Goal: Obtain resource: Download file/media

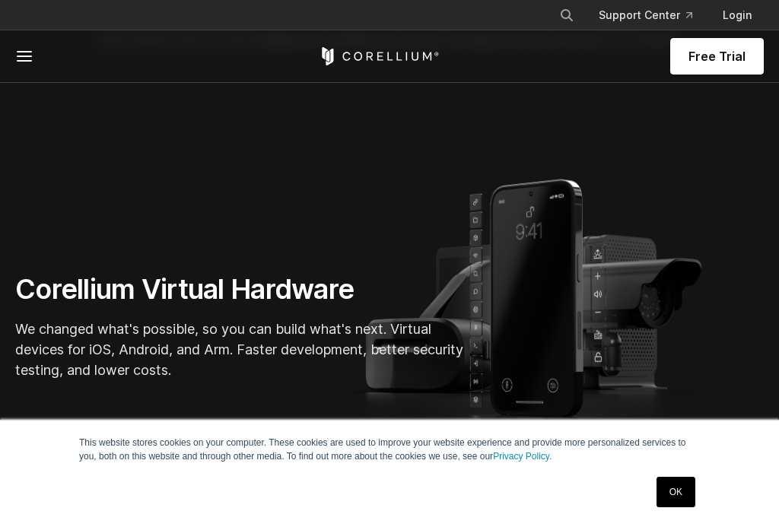
scroll to position [160, 0]
click at [680, 508] on link "OK" at bounding box center [676, 492] width 39 height 30
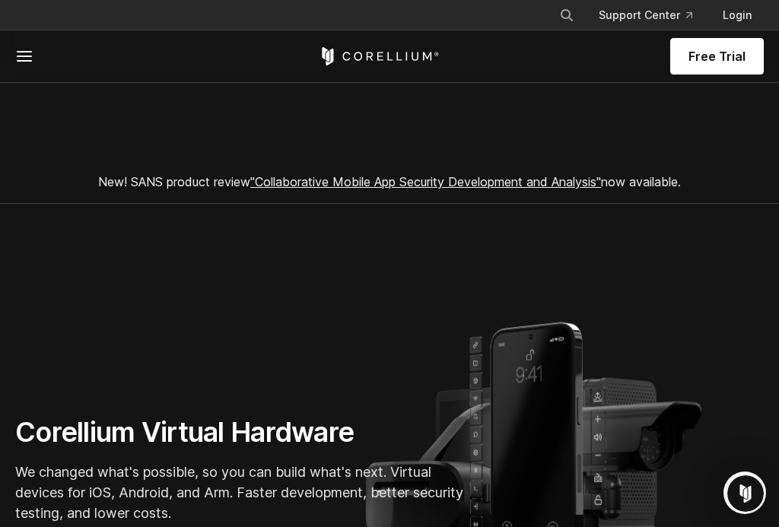
scroll to position [0, 0]
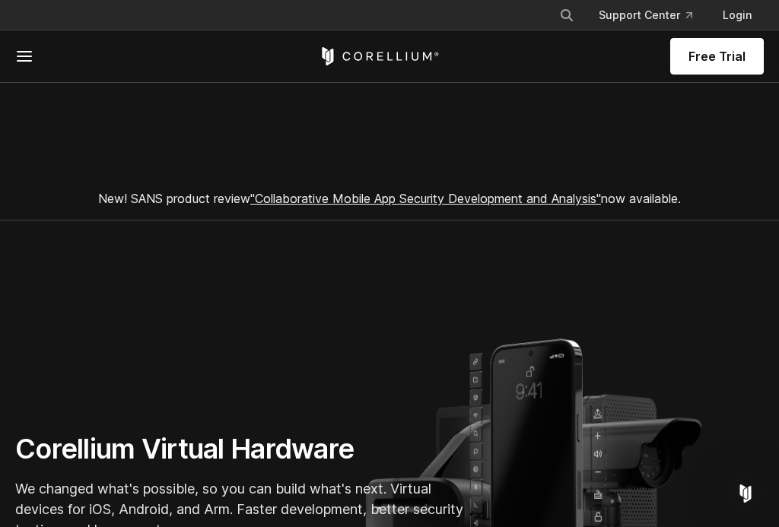
click at [33, 56] on span at bounding box center [51, 56] width 72 height 18
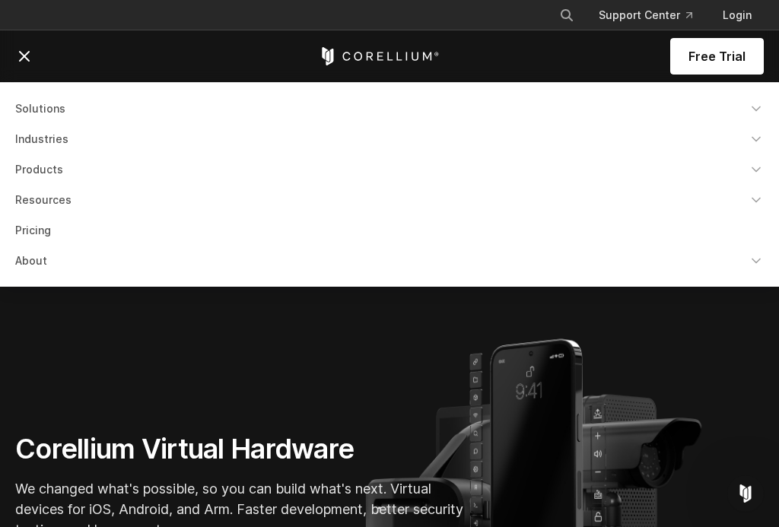
click at [74, 163] on link "Products" at bounding box center [389, 169] width 767 height 27
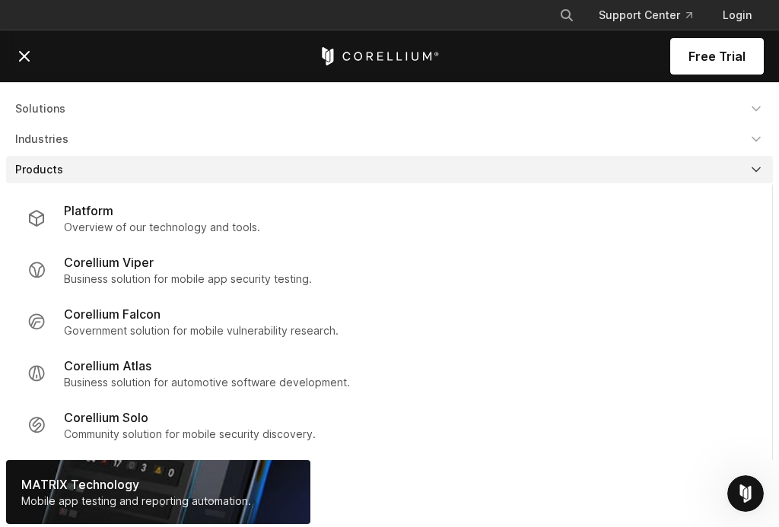
click at [53, 102] on link "Solutions" at bounding box center [389, 108] width 767 height 27
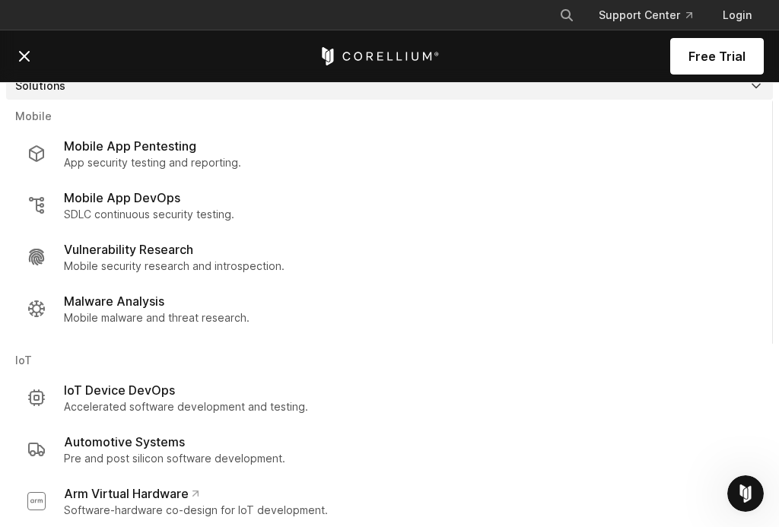
scroll to position [3, 0]
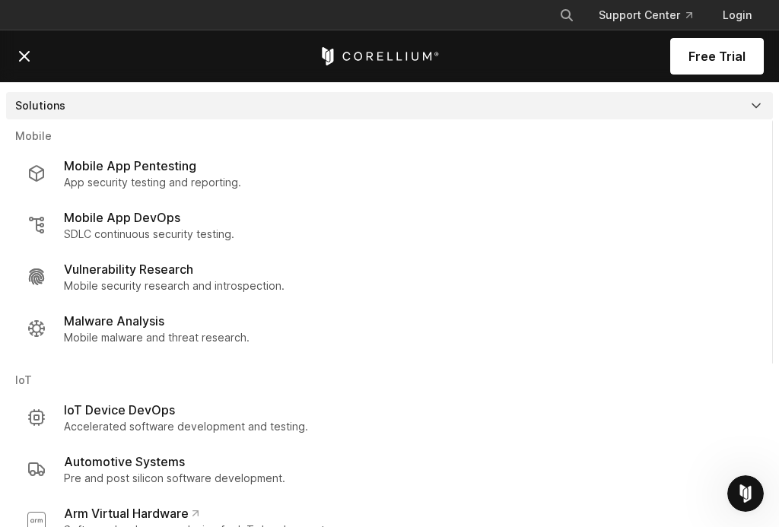
click at [116, 309] on link "Malware Analysis Mobile malware and threat research." at bounding box center [389, 329] width 748 height 52
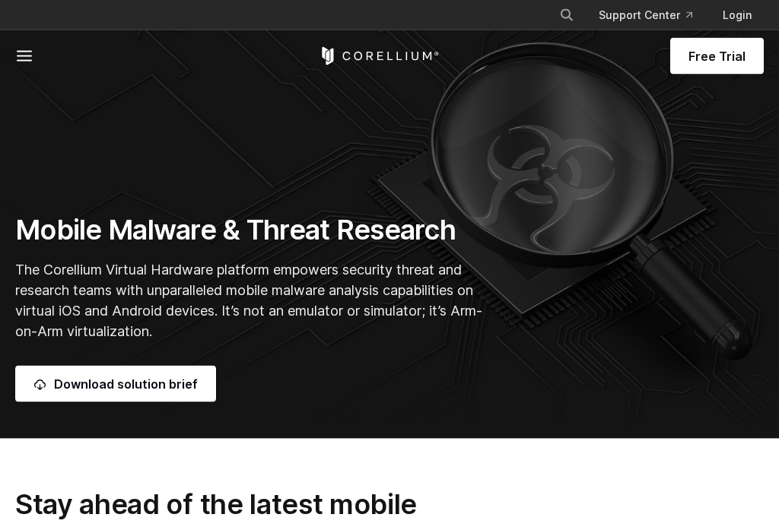
scroll to position [64, 0]
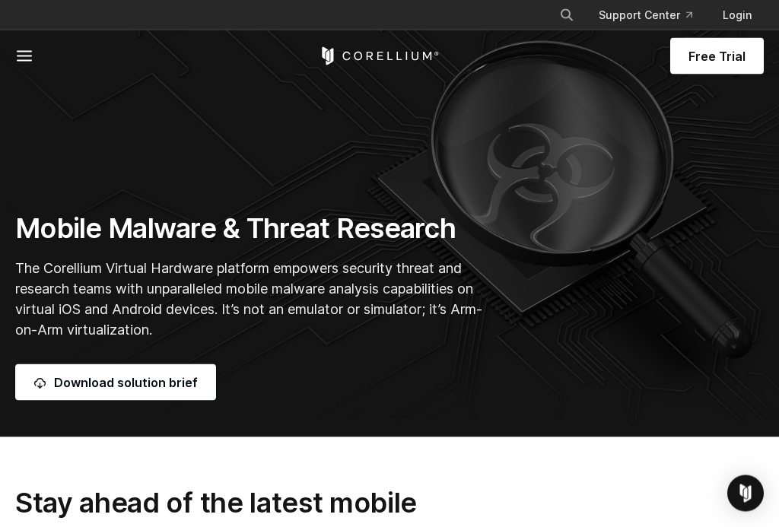
click at [178, 401] on link "Download solution brief" at bounding box center [115, 383] width 201 height 37
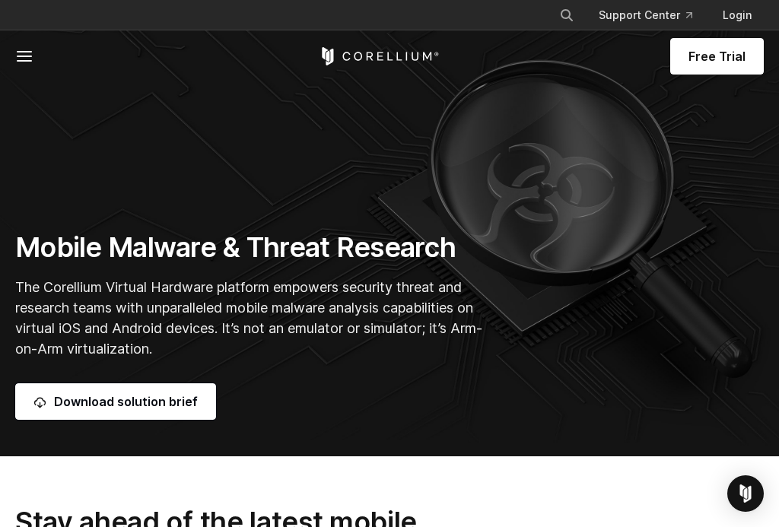
scroll to position [0, 0]
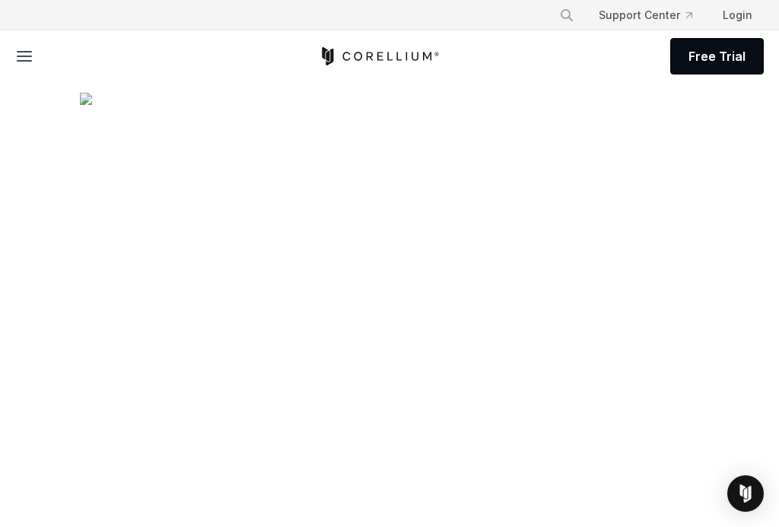
scroll to position [6, 0]
